Goal: Task Accomplishment & Management: Manage account settings

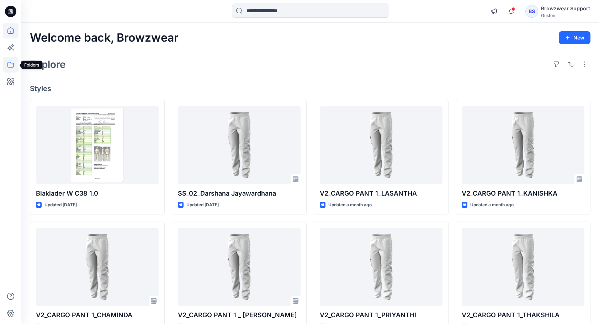
click at [10, 65] on icon at bounding box center [11, 65] width 16 height 16
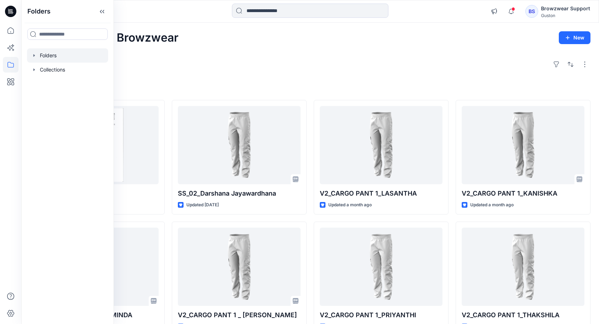
click at [60, 57] on div at bounding box center [67, 55] width 81 height 14
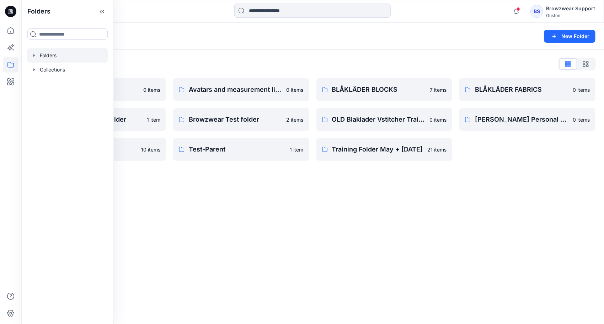
click at [329, 231] on div "Folders New Folder Folders List Avatar 0 items Browzwear Sharing folder 1 item …" at bounding box center [312, 173] width 583 height 301
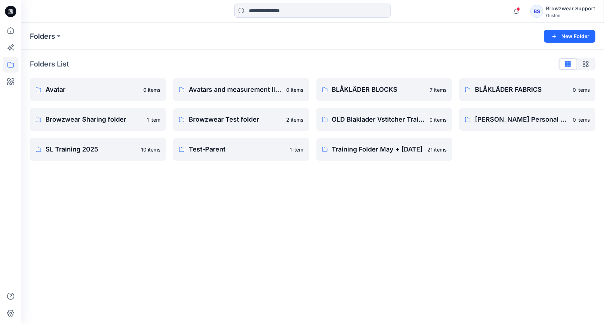
click at [552, 10] on div "Browzwear Support" at bounding box center [570, 8] width 49 height 9
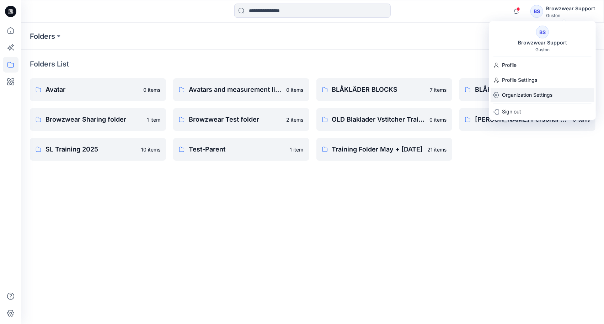
click at [535, 96] on p "Organization Settings" at bounding box center [527, 95] width 50 height 14
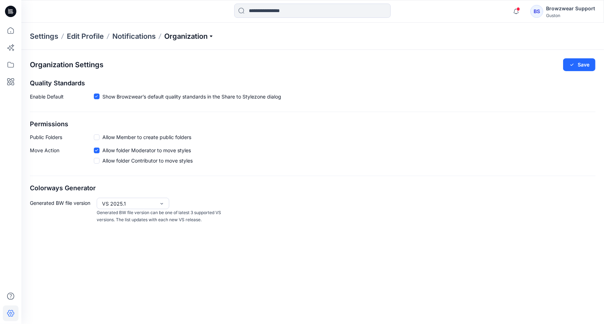
click at [214, 36] on p "Organization" at bounding box center [189, 36] width 50 height 10
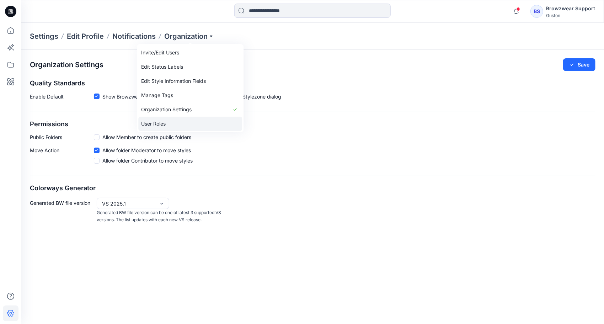
click at [164, 122] on link "User Roles" at bounding box center [190, 124] width 104 height 14
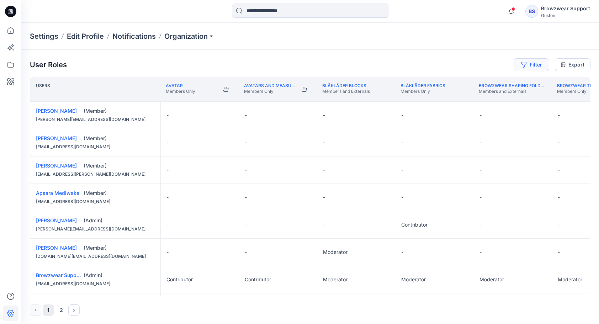
click at [529, 64] on button "Filter" at bounding box center [531, 64] width 36 height 13
click at [496, 81] on div at bounding box center [505, 83] width 73 height 9
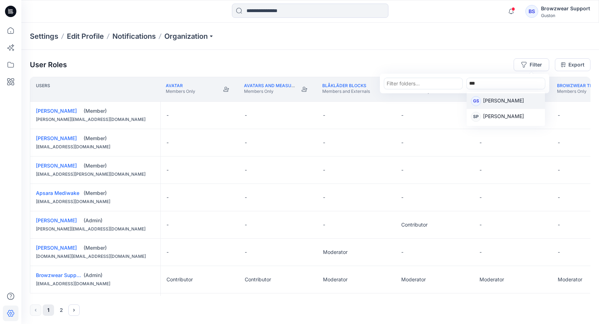
type input "****"
click at [499, 103] on p "[PERSON_NAME]" at bounding box center [503, 101] width 41 height 9
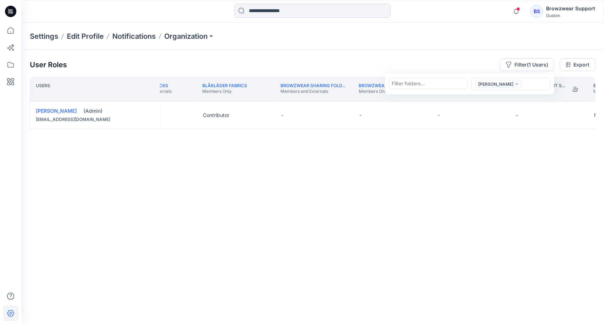
scroll to position [0, 277]
click at [498, 117] on button "Edit Role" at bounding box center [497, 115] width 13 height 13
click at [498, 114] on button "Edit Role" at bounding box center [497, 115] width 13 height 13
click at [497, 117] on button "Edit Role" at bounding box center [497, 115] width 13 height 13
click at [496, 118] on button "Edit Role" at bounding box center [497, 115] width 13 height 13
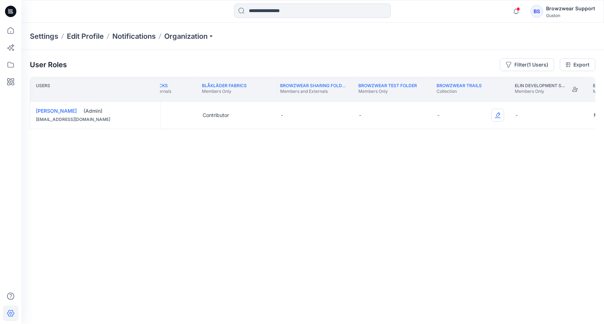
click at [499, 116] on button "Edit Role" at bounding box center [497, 115] width 13 height 13
click at [480, 155] on button "Contributor" at bounding box center [464, 157] width 77 height 13
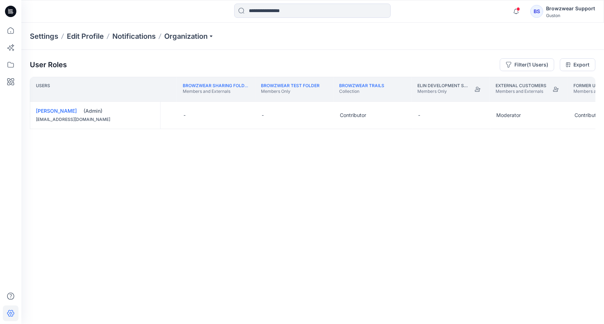
scroll to position [0, 389]
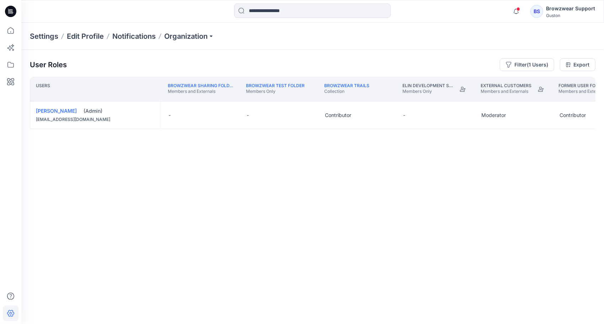
drag, startPoint x: 186, startPoint y: 293, endPoint x: 237, endPoint y: 292, distance: 51.2
click at [237, 292] on div "Users BLÅKLÄDER BLOCKS Members and Externals BLÅKLÄDER FABRICS Members Only Bro…" at bounding box center [313, 186] width 566 height 219
drag, startPoint x: 196, startPoint y: 294, endPoint x: 242, endPoint y: 293, distance: 46.2
click at [242, 293] on div "Users BLÅKLÄDER BLOCKS Members and Externals BLÅKLÄDER FABRICS Members Only Bro…" at bounding box center [313, 186] width 566 height 219
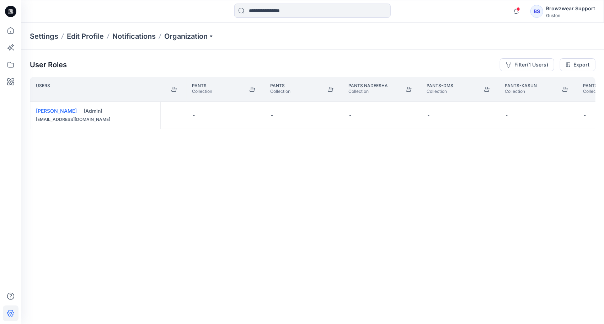
scroll to position [0, 1460]
click at [533, 63] on button "Filter (1 Users)" at bounding box center [527, 64] width 54 height 13
click at [417, 82] on div at bounding box center [428, 83] width 73 height 9
type input "*"
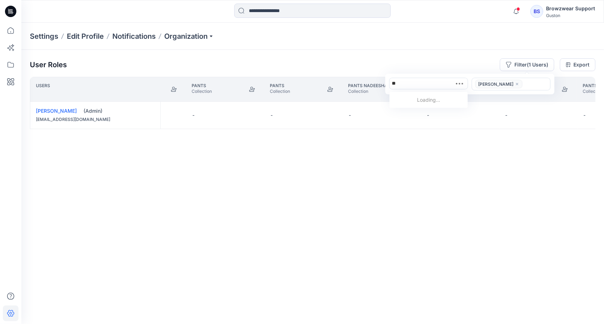
type input "*"
click at [494, 255] on div "Users Pant-c Collection PANTS Collection pants Collection Pants Collection Pant…" at bounding box center [313, 186] width 566 height 219
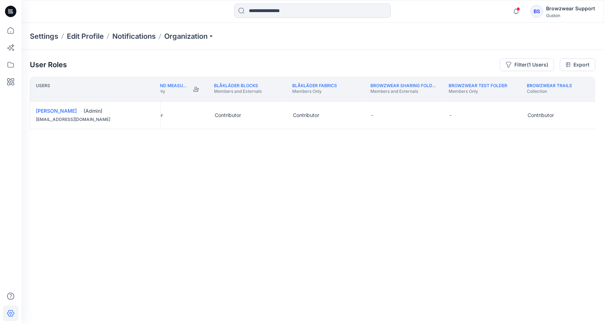
scroll to position [0, 0]
